Goal: Task Accomplishment & Management: Complete application form

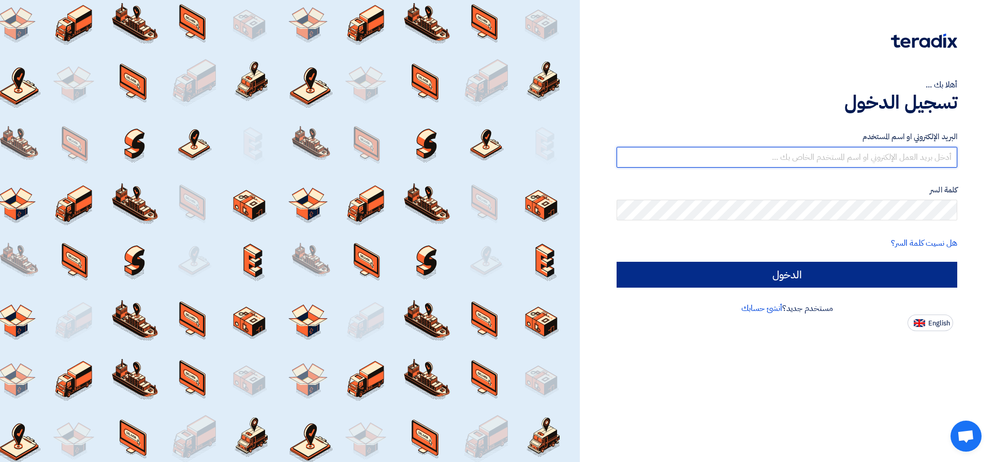
type input "[PERSON_NAME][EMAIL_ADDRESS][DOMAIN_NAME]"
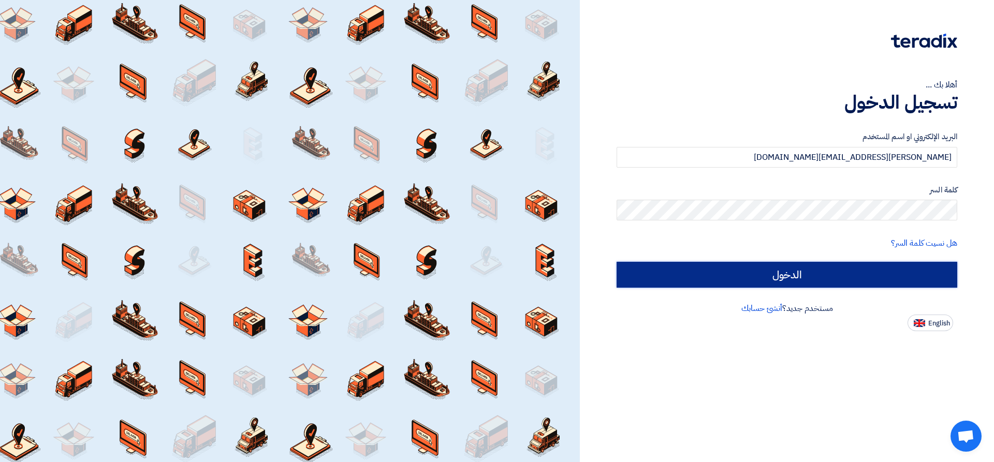
click at [870, 271] on input "الدخول" at bounding box center [787, 275] width 341 height 26
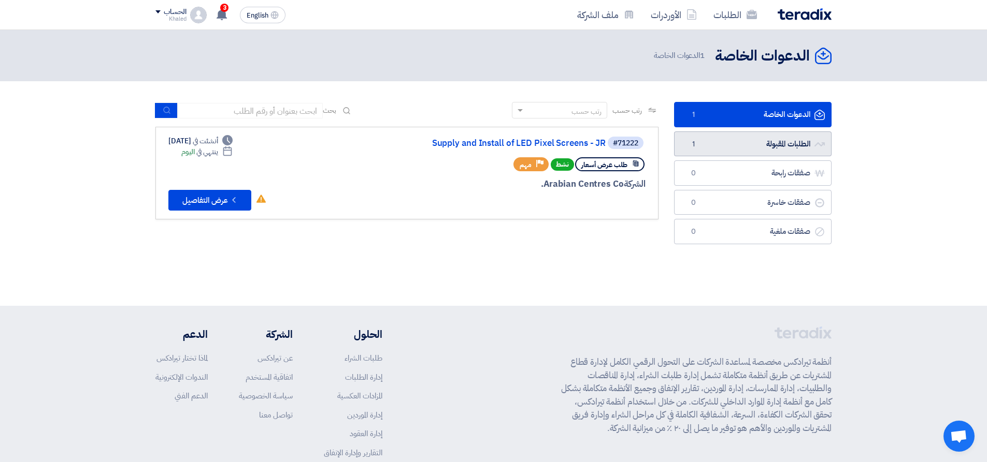
click at [735, 144] on link "الطلبات المقبولة الطلبات المقبولة 1" at bounding box center [752, 144] width 157 height 25
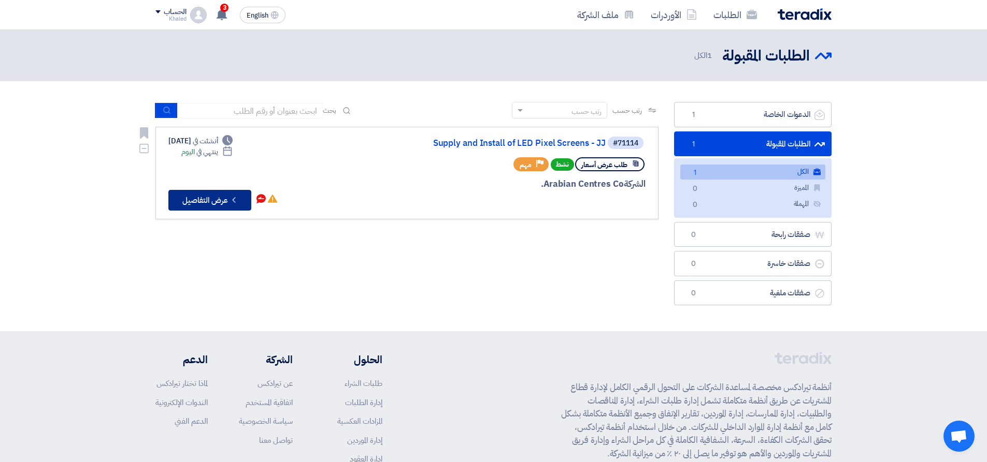
click at [218, 202] on button "Check details عرض التفاصيل" at bounding box center [209, 200] width 83 height 21
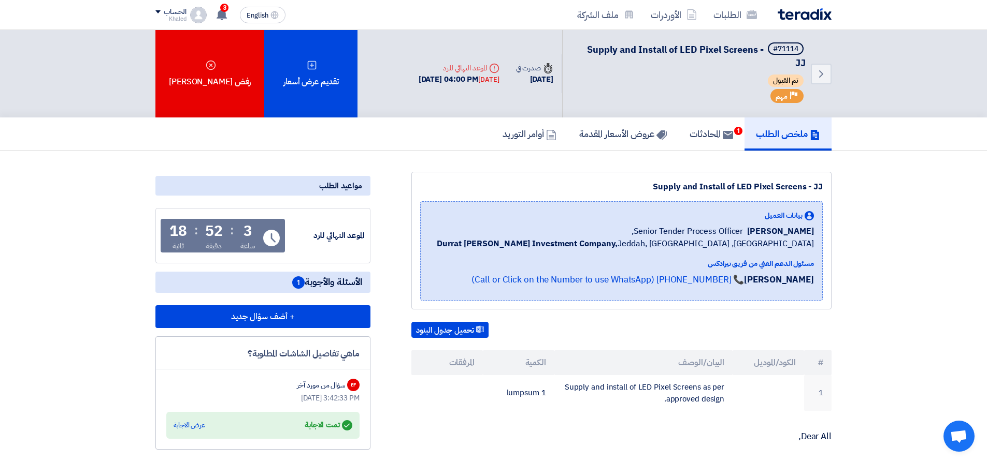
click at [574, 242] on b "Durrat Al Bahr Investment Company," at bounding box center [527, 244] width 181 height 12
drag, startPoint x: 560, startPoint y: 243, endPoint x: 698, endPoint y: 238, distance: 137.3
click at [617, 238] on b "Durrat Al Bahr Investment Company," at bounding box center [527, 244] width 181 height 12
copy b "Durrat Al Bahr Investment Company"
drag, startPoint x: 757, startPoint y: 50, endPoint x: 585, endPoint y: 48, distance: 172.0
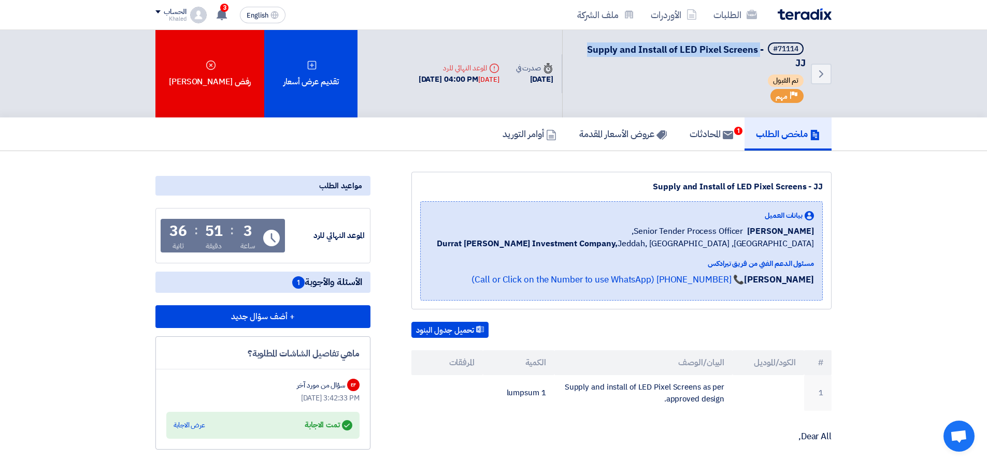
click at [587, 48] on span "Supply and Install of LED Pixel Screens - JJ" at bounding box center [696, 55] width 219 height 27
click at [722, 138] on icon at bounding box center [727, 135] width 10 height 10
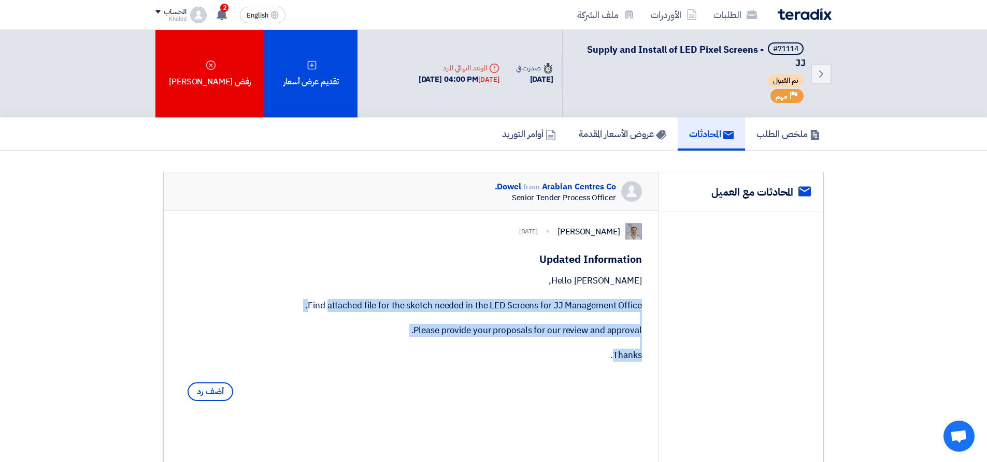
drag, startPoint x: 642, startPoint y: 369, endPoint x: 585, endPoint y: 306, distance: 85.4
click at [585, 306] on div "Dowel Sanchez 3 days ago Updated Information Hello Khaled, Find attached file f…" at bounding box center [411, 314] width 495 height 207
copy div "Find attached file for the sketch needed in the LED Screens for JJ Management O…"
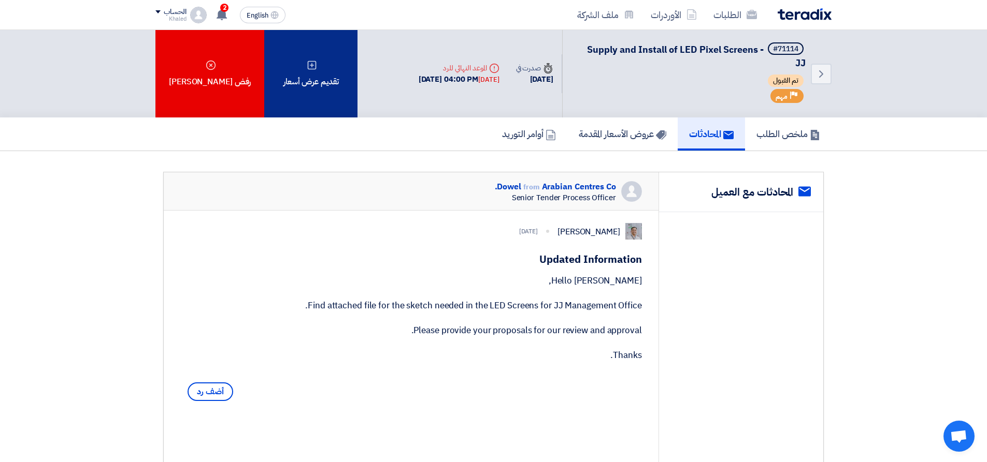
click at [307, 69] on icon at bounding box center [312, 65] width 10 height 10
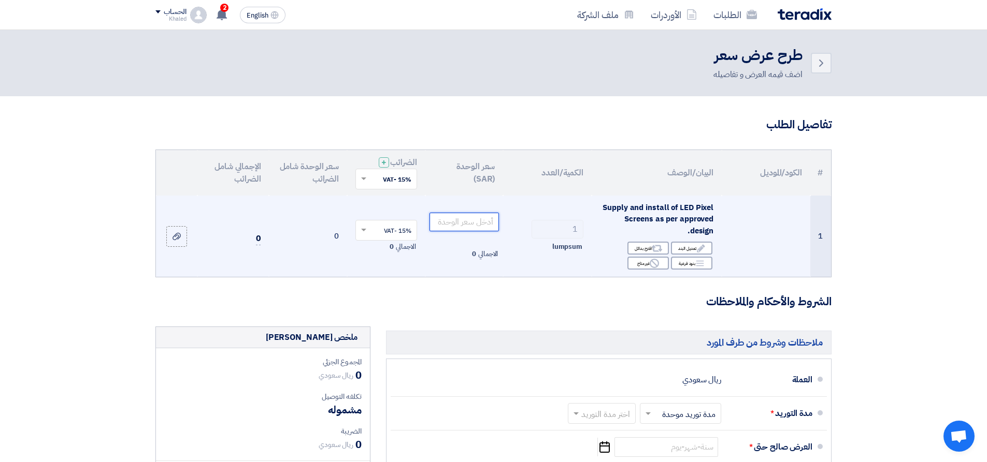
click at [464, 225] on input "number" at bounding box center [464, 222] width 70 height 19
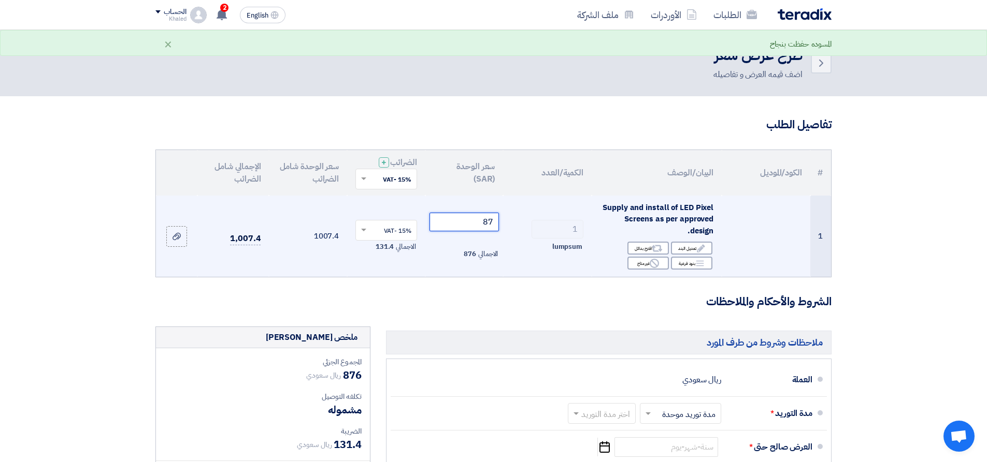
type input "8"
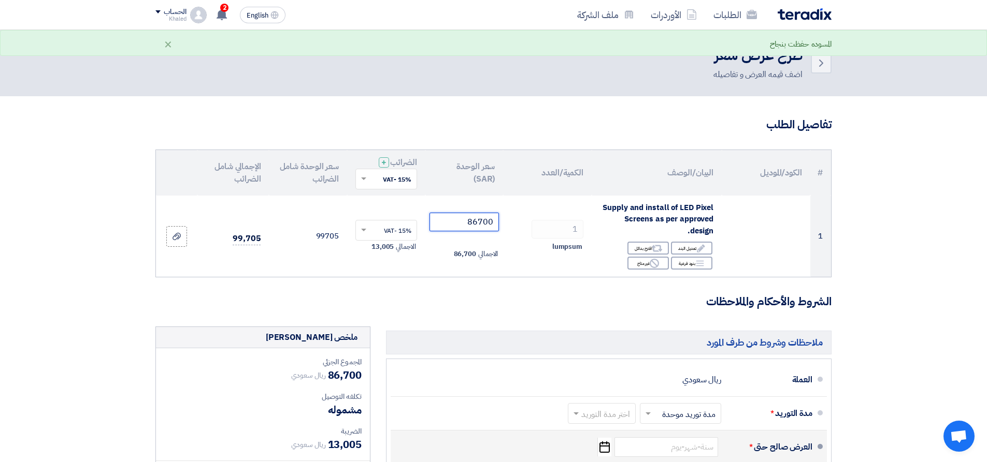
type input "86700"
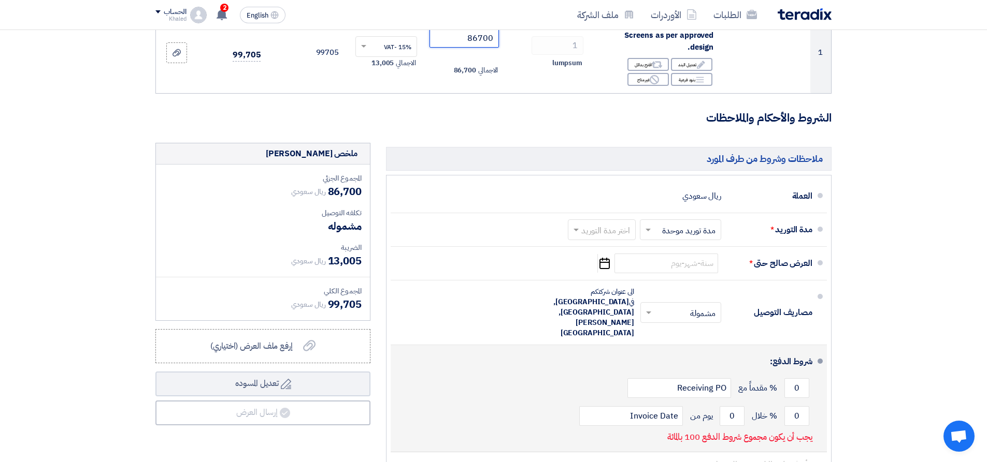
scroll to position [207, 0]
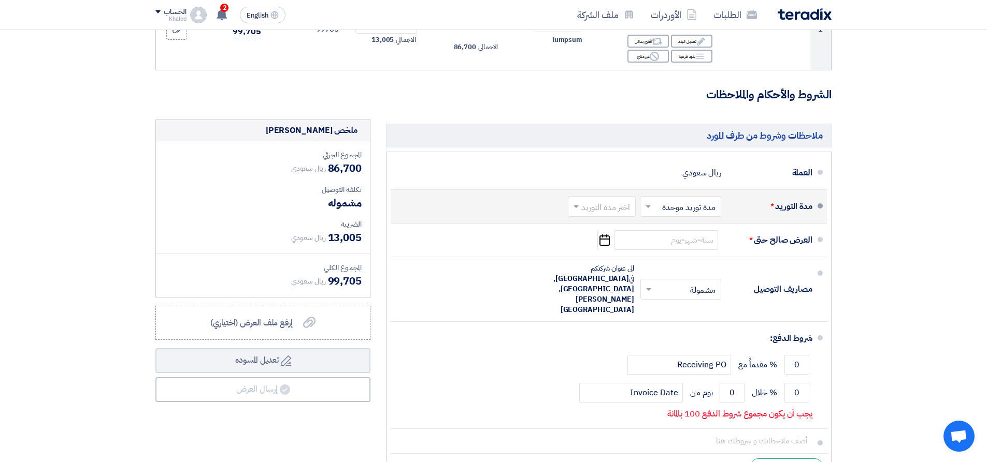
click at [581, 207] on span at bounding box center [574, 206] width 13 height 10
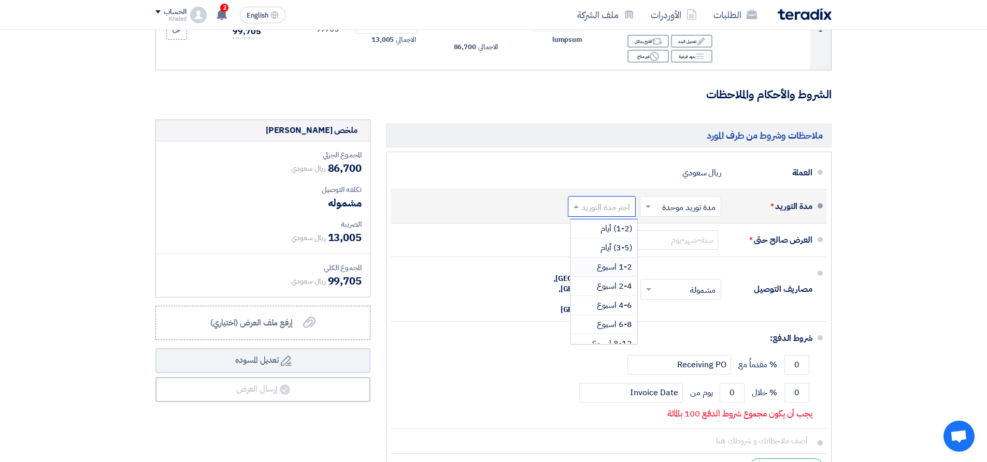
click at [614, 264] on span "1-2 اسبوع" at bounding box center [614, 267] width 35 height 12
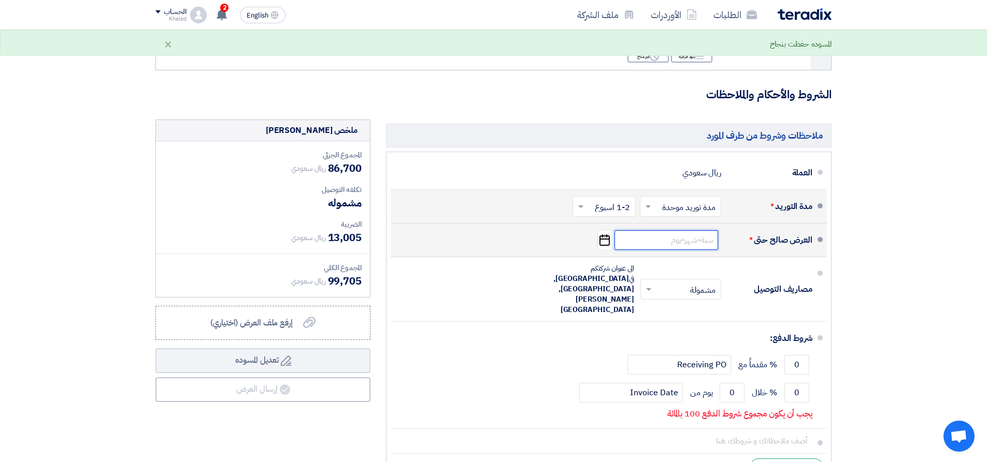
click at [655, 241] on input at bounding box center [666, 240] width 104 height 20
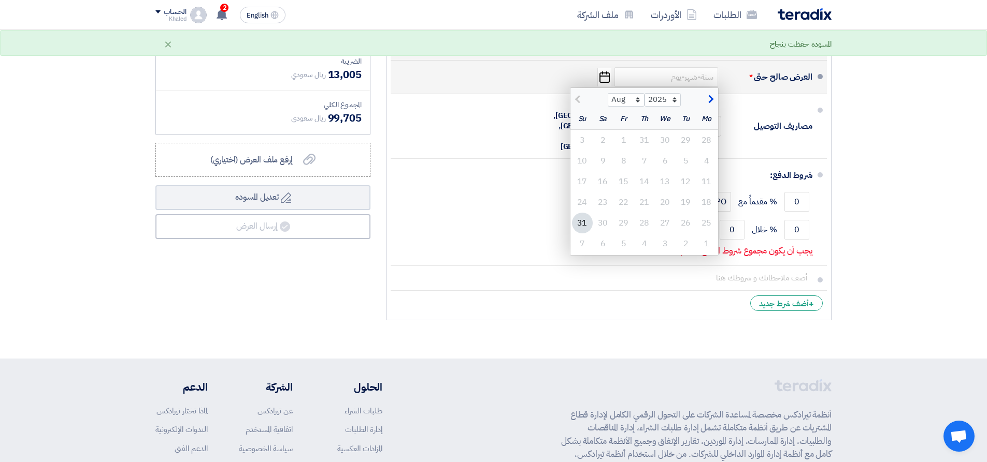
scroll to position [259, 0]
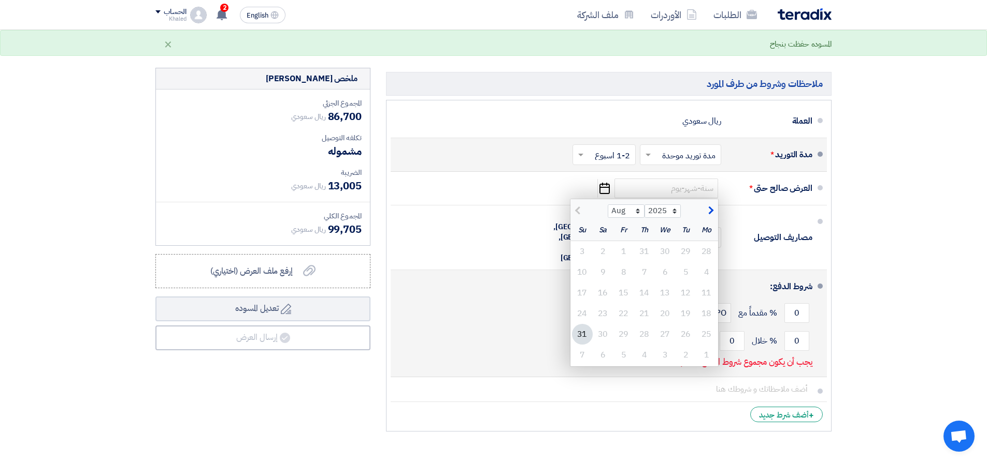
click at [486, 277] on div "شروط الدفع:" at bounding box center [609, 286] width 405 height 25
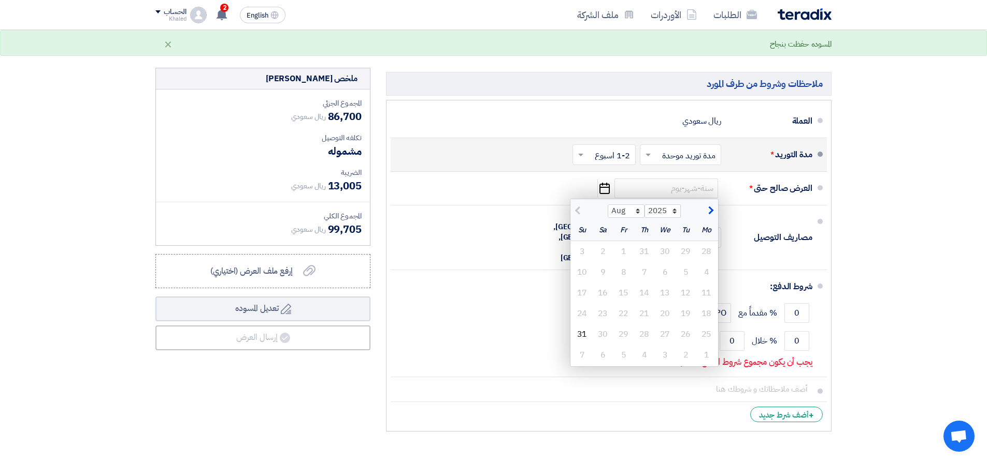
click at [884, 234] on section "تفاصيل الطلب # الكود/الموديل البيان/الوصف الكمية/العدد سعر الوحدة (SAR) الضرائب…" at bounding box center [493, 153] width 987 height 632
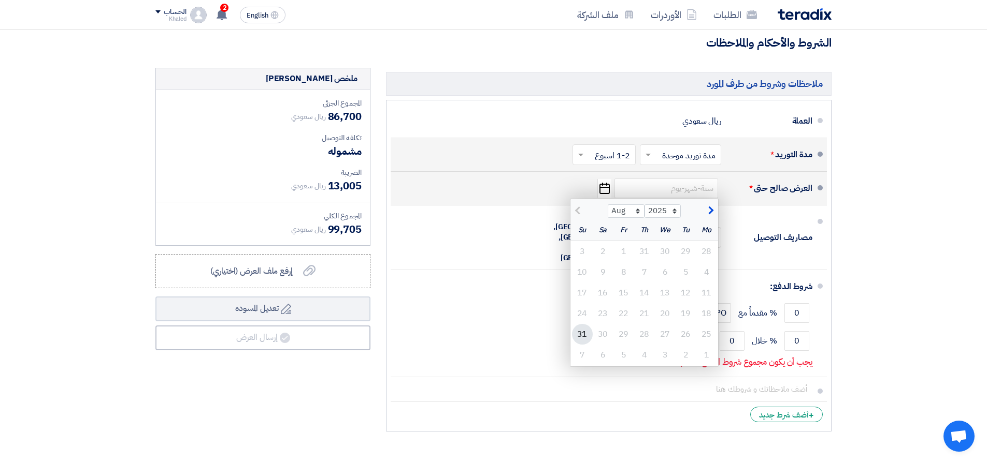
click at [584, 331] on div "31" at bounding box center [582, 334] width 21 height 21
type input "8/31/2025"
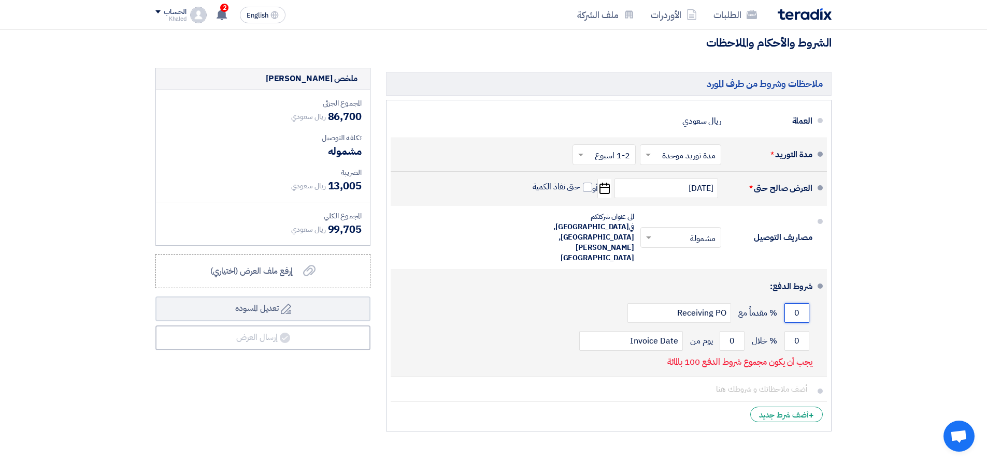
click at [804, 303] on input "0" at bounding box center [796, 313] width 25 height 20
drag, startPoint x: 803, startPoint y: 291, endPoint x: 793, endPoint y: 292, distance: 9.4
click at [793, 303] on input "0" at bounding box center [796, 313] width 25 height 20
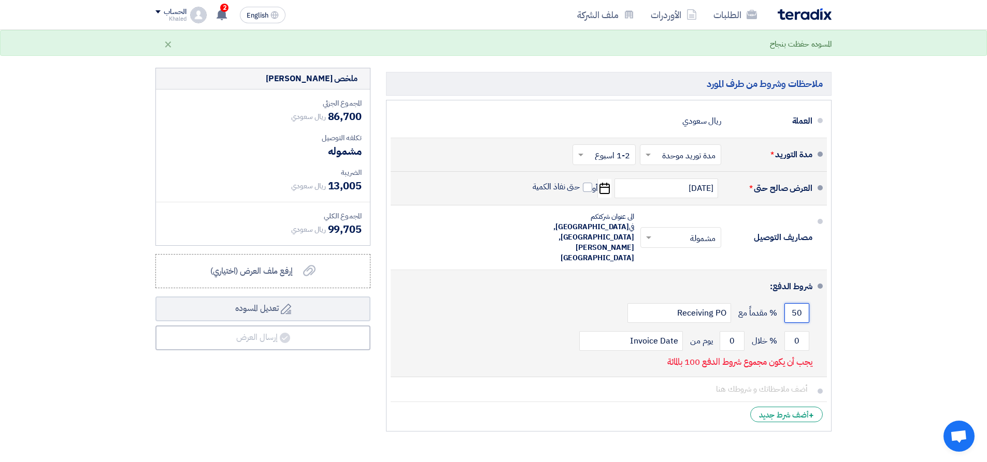
type input "50"
click at [761, 305] on div "50 % مقدماً مع Receiving PO" at bounding box center [605, 313] width 413 height 28
click at [804, 331] on input "0" at bounding box center [796, 341] width 25 height 20
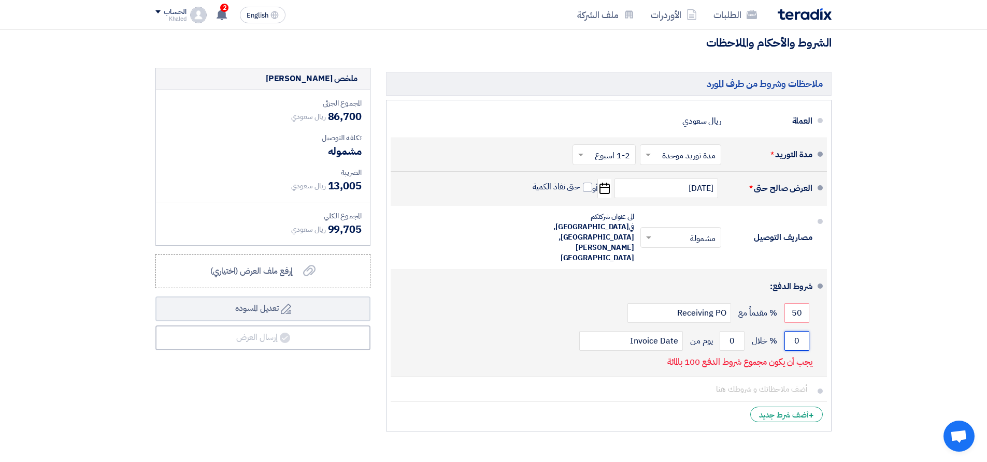
drag, startPoint x: 800, startPoint y: 319, endPoint x: 793, endPoint y: 319, distance: 6.7
click at [793, 331] on input "0" at bounding box center [796, 341] width 25 height 20
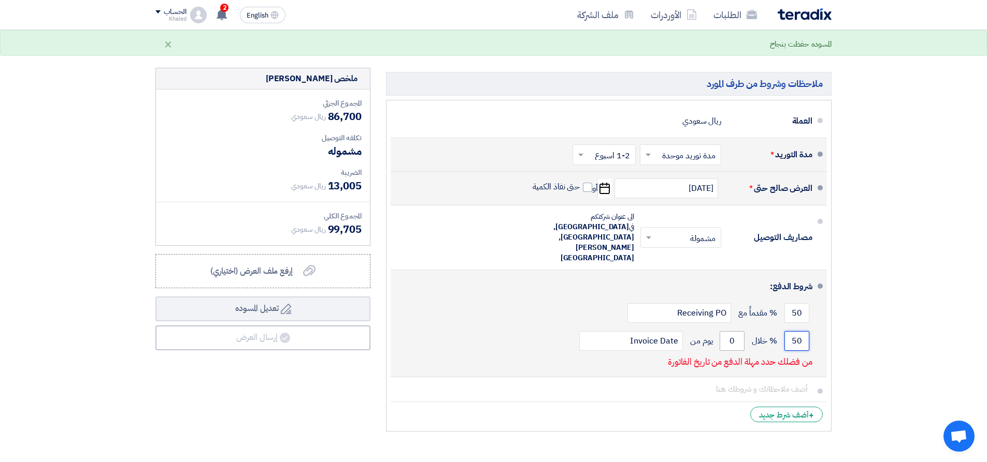
type input "50"
click at [730, 331] on input "0" at bounding box center [731, 341] width 25 height 20
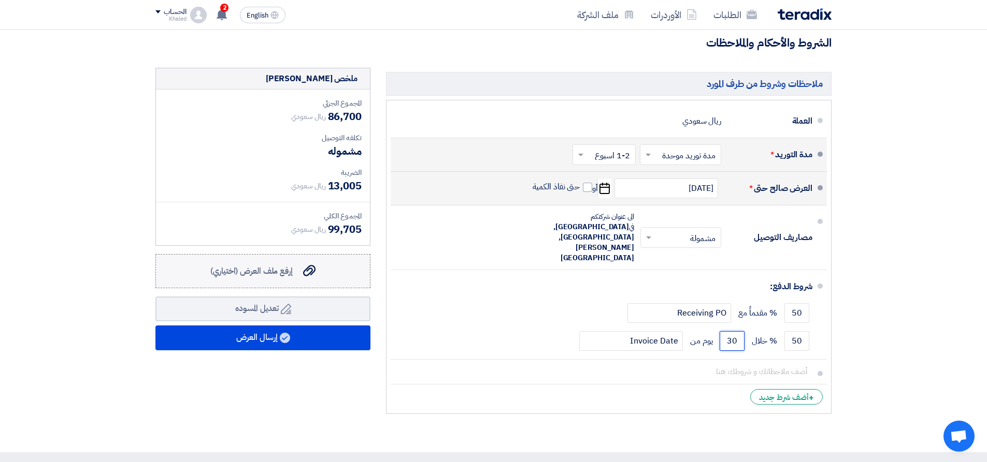
type input "30"
click at [282, 274] on span "إرفع ملف العرض (اختياري)" at bounding box center [251, 271] width 82 height 12
click at [0, 0] on input "إرفع ملف العرض (اختياري) إرفع ملف العرض (اختياري)" at bounding box center [0, 0] width 0 height 0
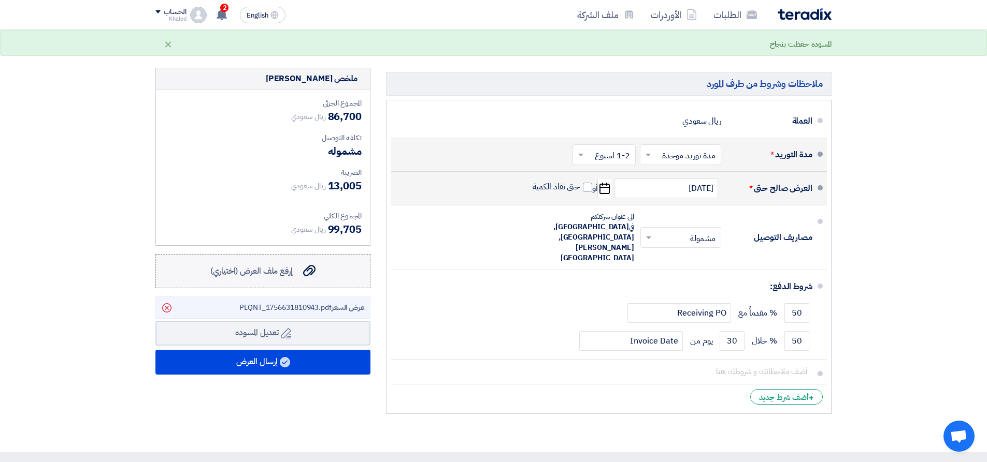
click at [293, 269] on span "إرفع ملف العرض (اختياري)" at bounding box center [251, 271] width 82 height 12
click at [0, 0] on input "إرفع ملف العرض (اختياري) إرفع ملف العرض (اختياري)" at bounding box center [0, 0] width 0 height 0
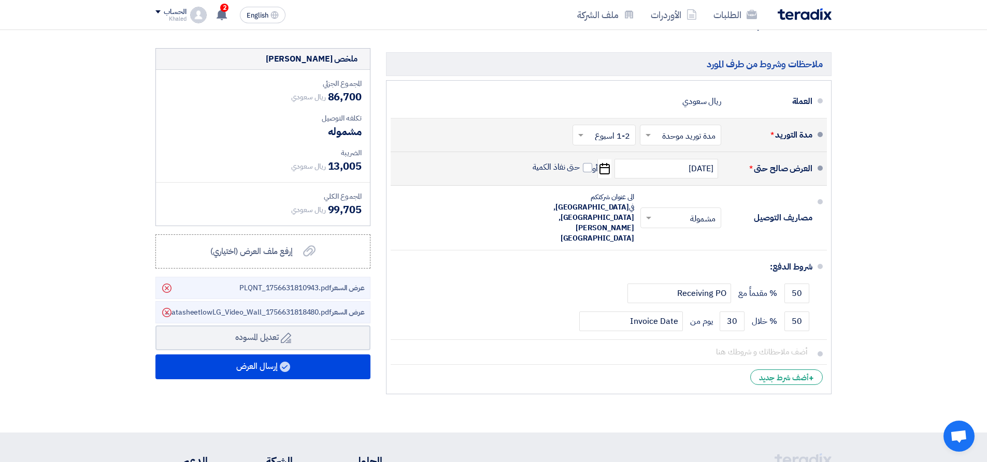
scroll to position [363, 0]
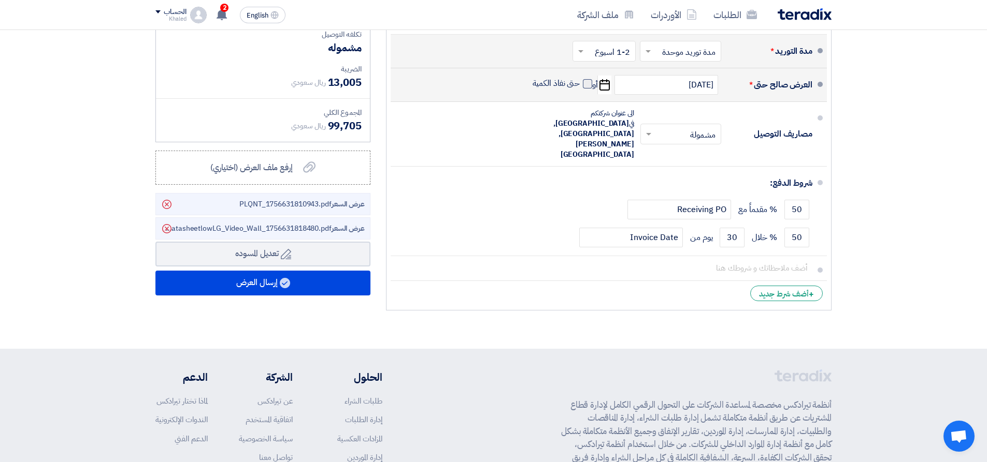
click at [586, 86] on span at bounding box center [587, 83] width 9 height 9
click at [580, 86] on input "حتى نفاذ الكمية" at bounding box center [555, 88] width 50 height 20
checkbox input "true"
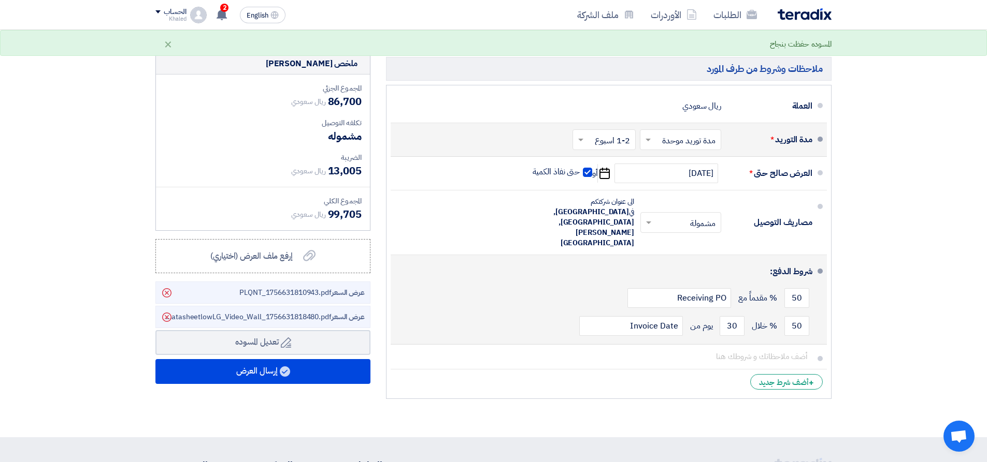
scroll to position [259, 0]
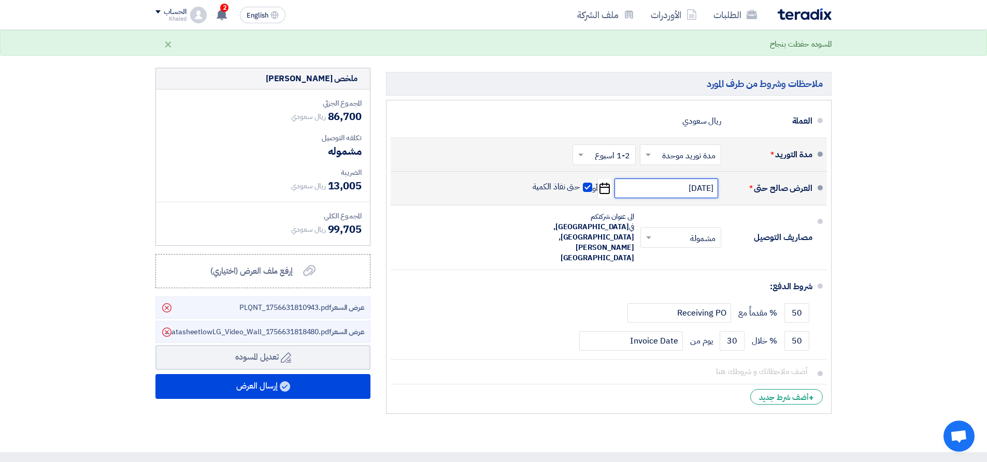
click at [642, 189] on input "8/31/2025" at bounding box center [666, 189] width 104 height 20
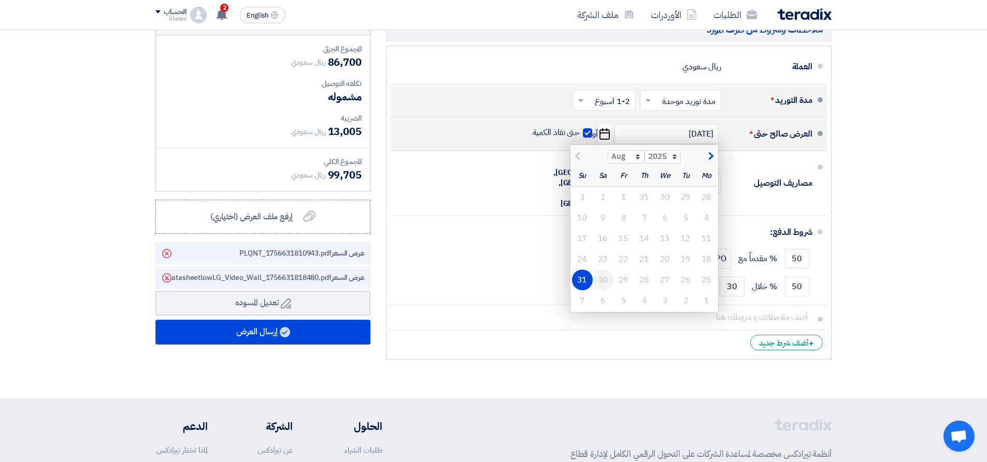
scroll to position [311, 0]
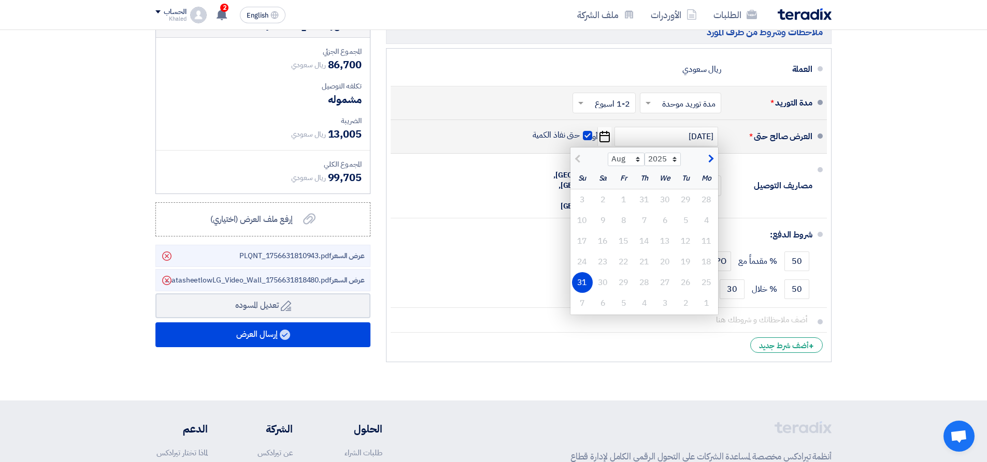
click at [712, 155] on span "button" at bounding box center [709, 158] width 6 height 11
select select "9"
click at [584, 198] on div "7" at bounding box center [582, 200] width 21 height 21
type input "9/7/2025"
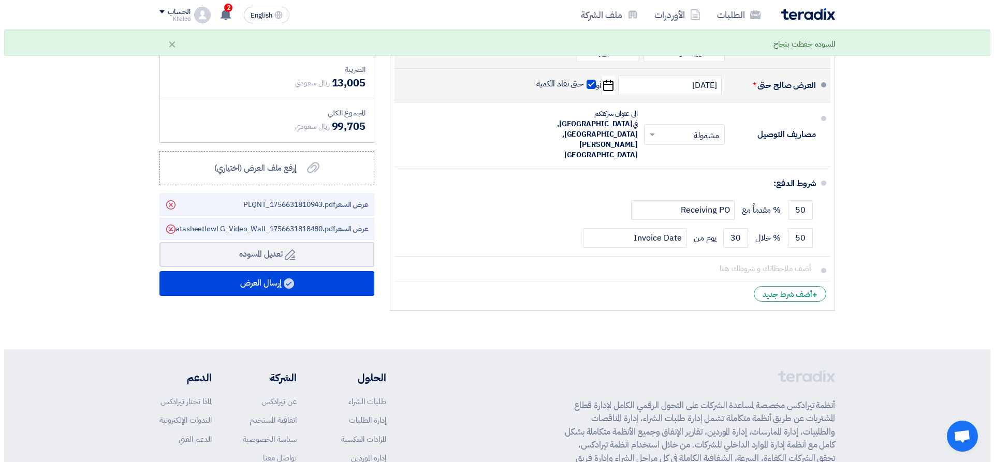
scroll to position [363, 0]
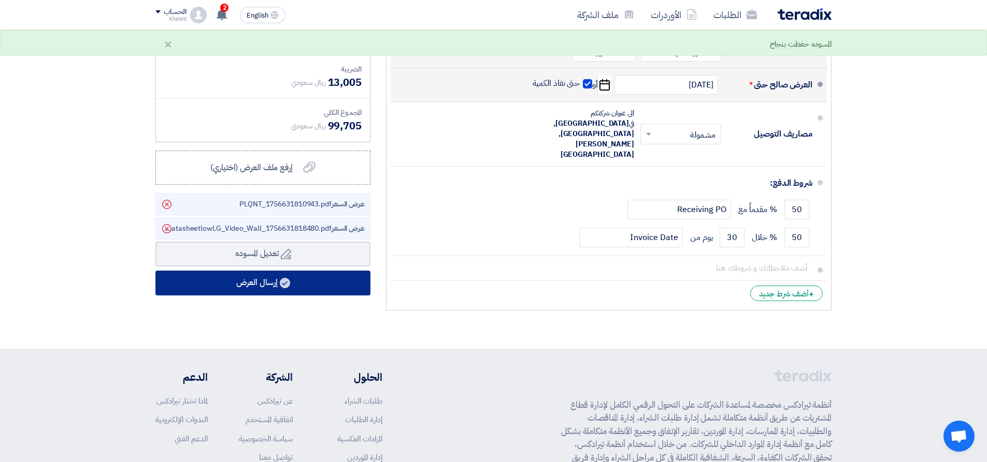
click at [265, 283] on button "إرسال العرض" at bounding box center [262, 283] width 215 height 25
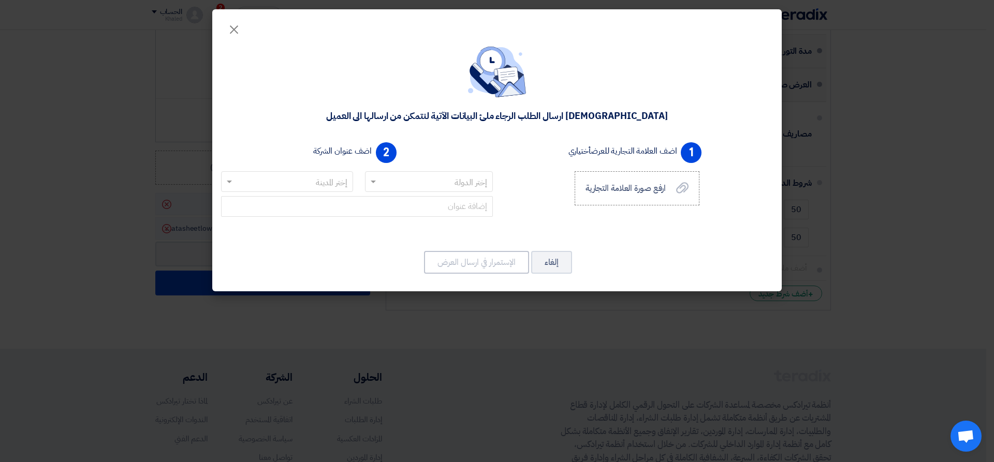
click at [383, 183] on input "text" at bounding box center [435, 182] width 108 height 17
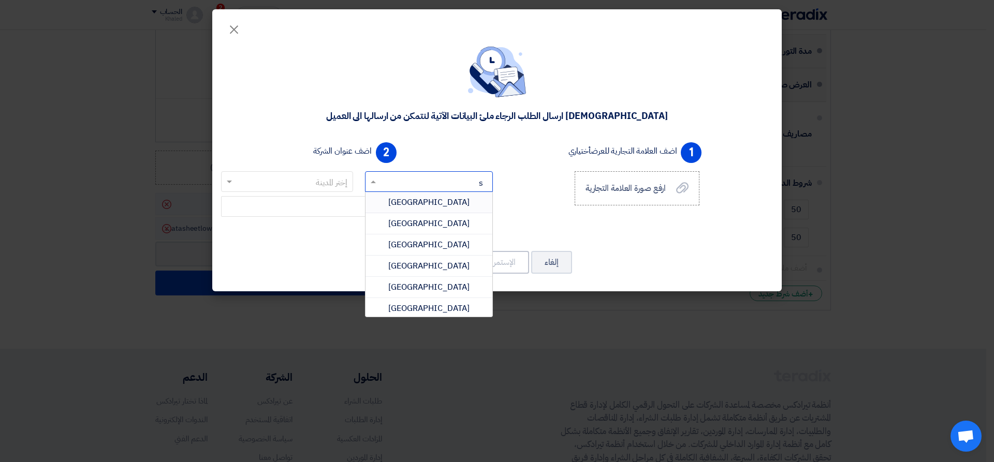
type input "sa"
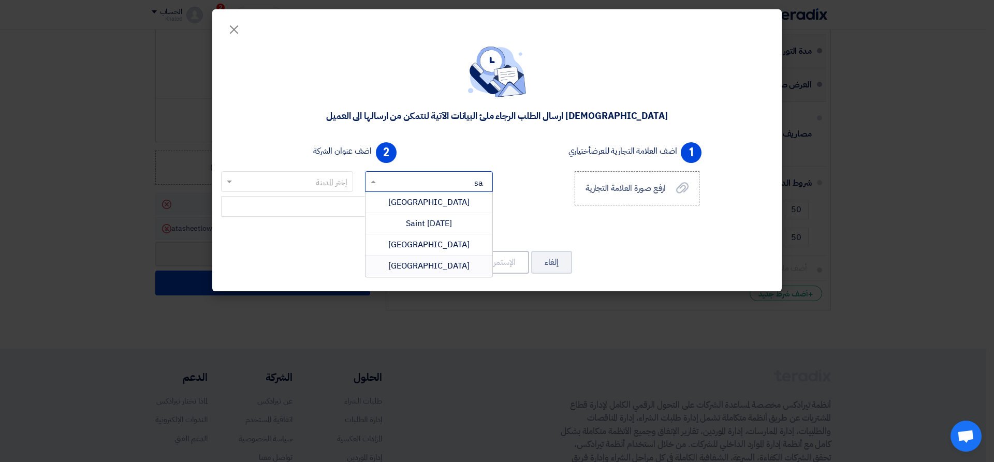
click at [430, 266] on span "Saudi Arabia" at bounding box center [428, 266] width 81 height 12
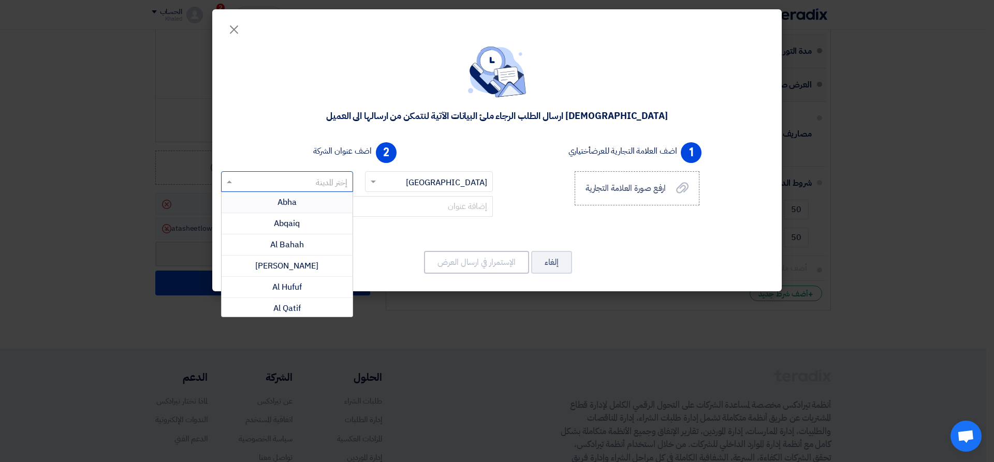
click at [265, 179] on input "text" at bounding box center [292, 182] width 111 height 17
type input "ri"
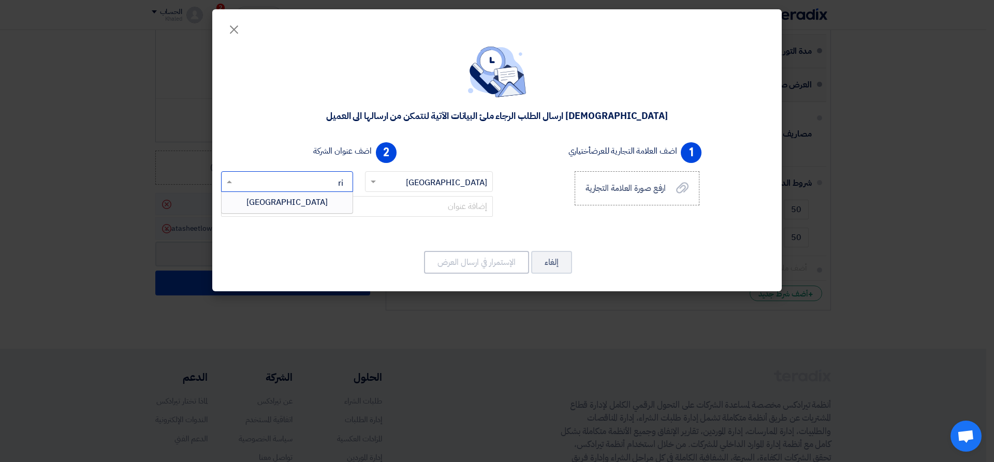
click at [285, 204] on span "Riyadh" at bounding box center [287, 202] width 81 height 12
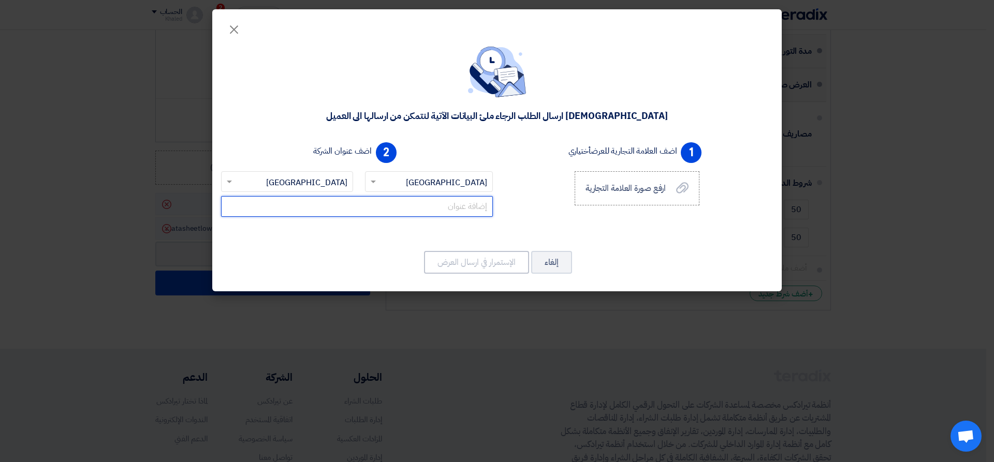
click at [438, 205] on input "text" at bounding box center [357, 206] width 272 height 21
click at [466, 206] on input "AL-Masef area" at bounding box center [357, 206] width 272 height 21
click at [458, 208] on input "AL-Maseef area" at bounding box center [357, 206] width 272 height 21
drag, startPoint x: 458, startPoint y: 208, endPoint x: 455, endPoint y: 213, distance: 6.8
click at [455, 213] on input "AL-Maseef area" at bounding box center [357, 206] width 272 height 21
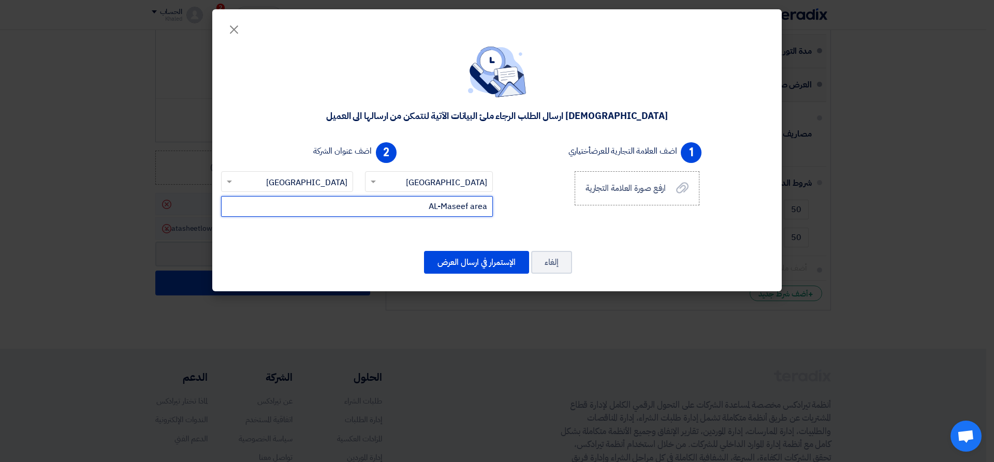
click at [455, 209] on input "AL-Maseef area" at bounding box center [357, 206] width 272 height 21
drag, startPoint x: 429, startPoint y: 209, endPoint x: 487, endPoint y: 205, distance: 58.7
click at [487, 205] on input "AL-Maseef area" at bounding box center [357, 206] width 272 height 21
type input "a"
type input "Amam saud road"
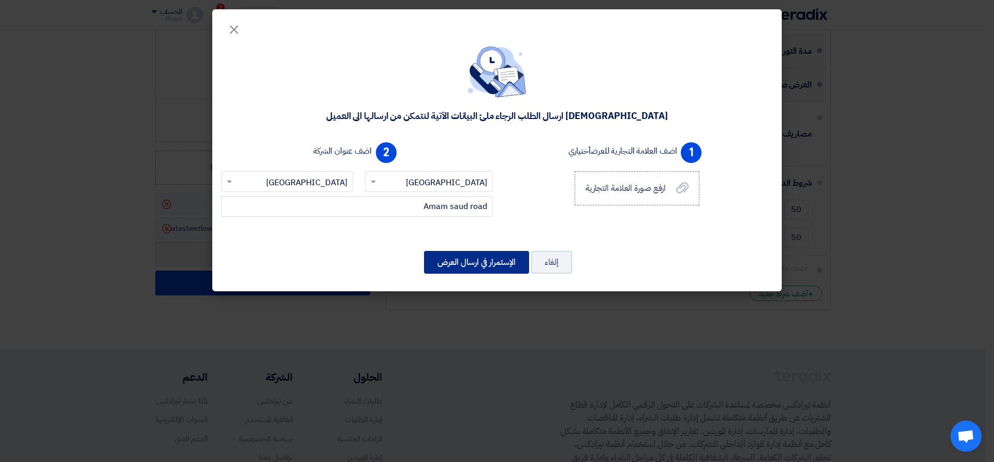
click at [490, 261] on button "الإستمرار في ارسال العرض" at bounding box center [476, 262] width 105 height 23
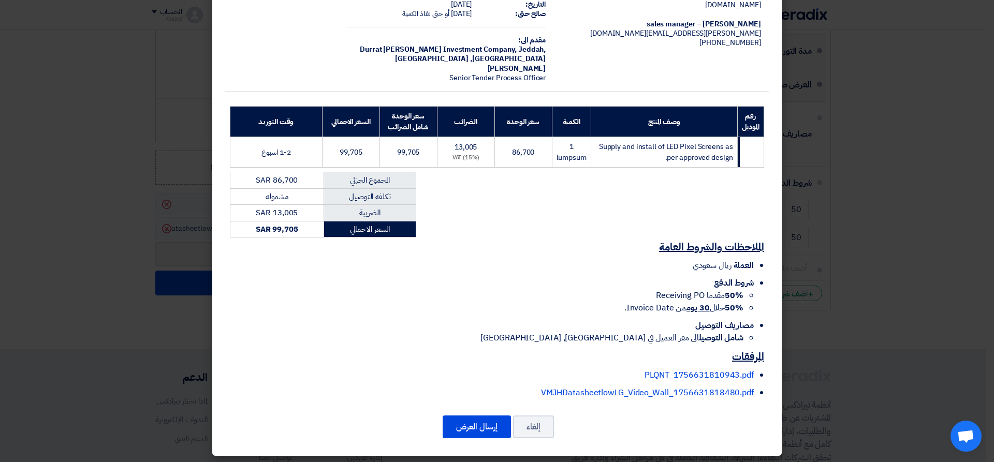
scroll to position [63, 0]
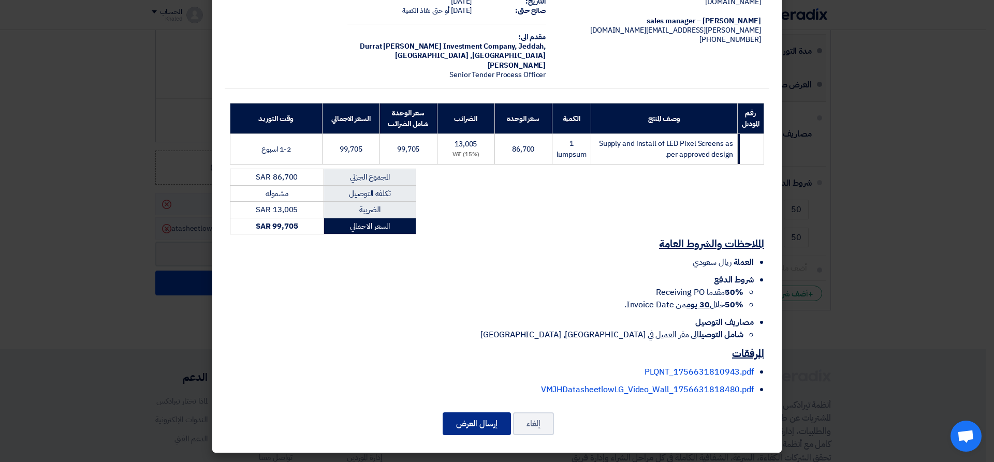
click at [488, 428] on button "إرسال العرض" at bounding box center [477, 424] width 68 height 23
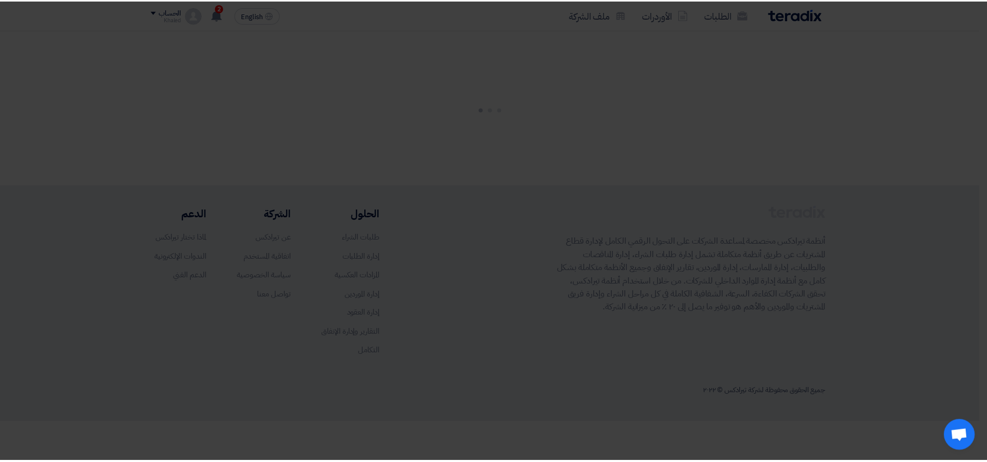
scroll to position [0, 0]
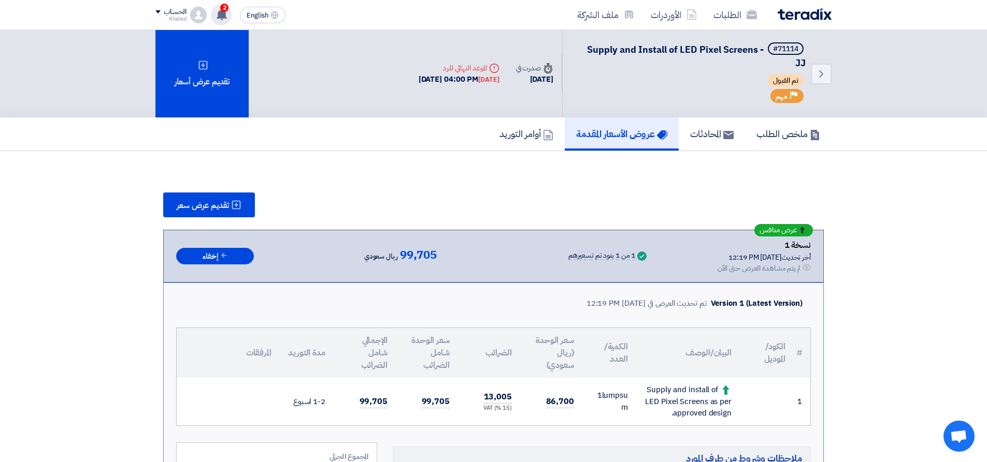
click at [223, 17] on use at bounding box center [221, 14] width 10 height 11
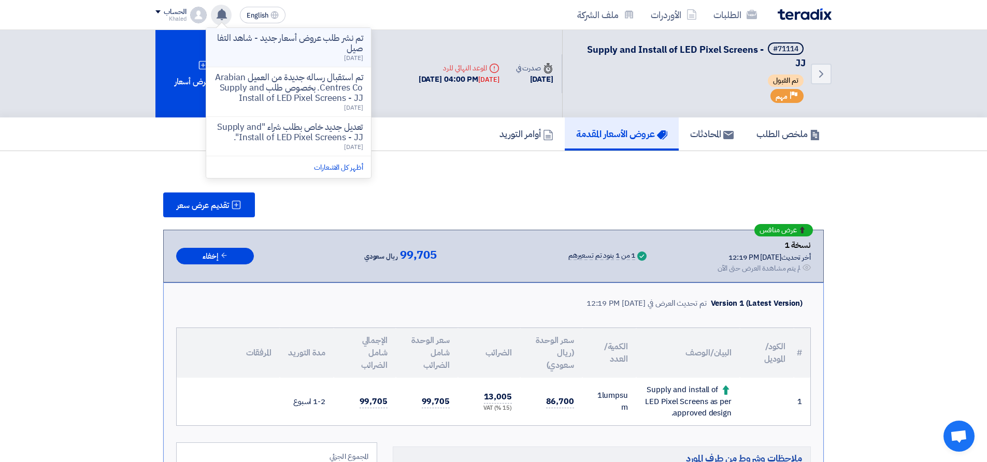
click at [299, 56] on div "تم نشر طلب عروض أسعار جديد - شاهد التفاصيل 2 days ago" at bounding box center [288, 47] width 148 height 28
